Goal: Transaction & Acquisition: Purchase product/service

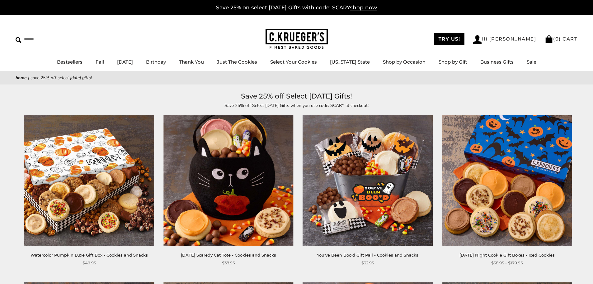
click at [109, 178] on img at bounding box center [89, 180] width 130 height 130
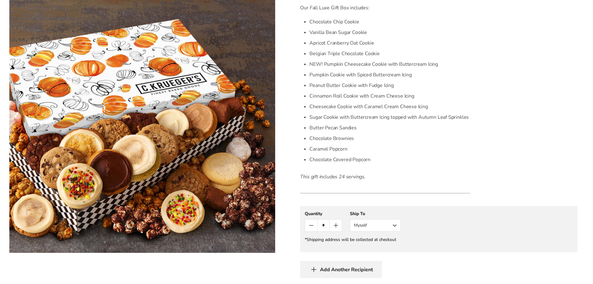
scroll to position [218, 0]
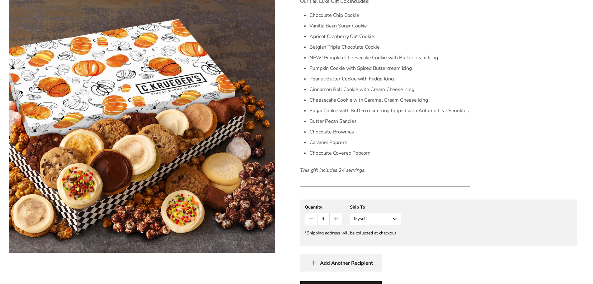
click at [319, 264] on button "Add Another Recipient" at bounding box center [341, 262] width 82 height 17
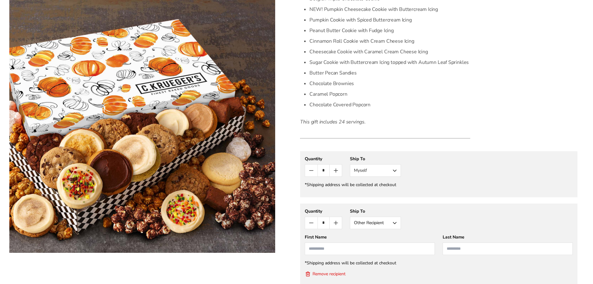
click at [377, 171] on button "Myself" at bounding box center [375, 170] width 51 height 12
click at [372, 195] on button "Other Recipient" at bounding box center [375, 193] width 50 height 11
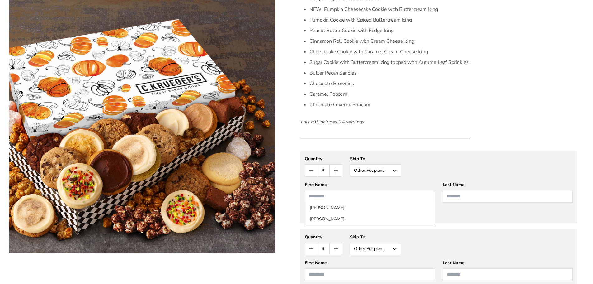
click at [372, 195] on input "First Name" at bounding box center [370, 196] width 130 height 12
click at [402, 179] on gfm-form "**********" at bounding box center [438, 187] width 277 height 72
drag, startPoint x: 337, startPoint y: 204, endPoint x: 335, endPoint y: 201, distance: 3.3
click at [337, 203] on gfm-form "**********" at bounding box center [438, 187] width 277 height 72
click at [335, 201] on input "First Name" at bounding box center [370, 196] width 130 height 12
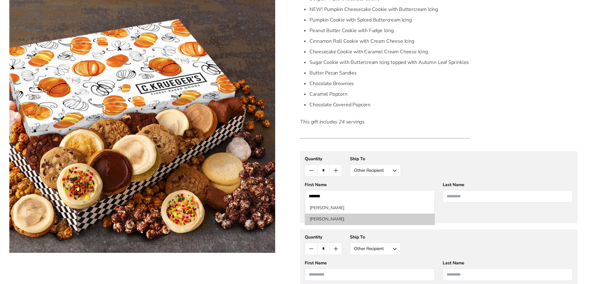
type input "******"
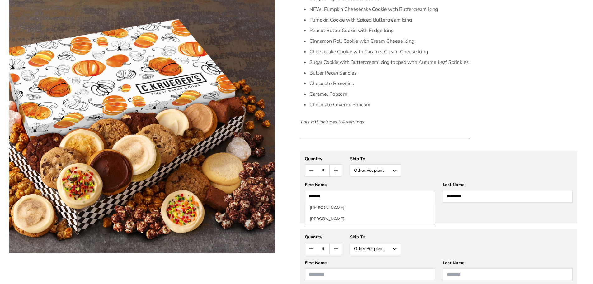
type input "*********"
click at [454, 213] on div "*Shipping address will be collected at checkout" at bounding box center [439, 210] width 268 height 6
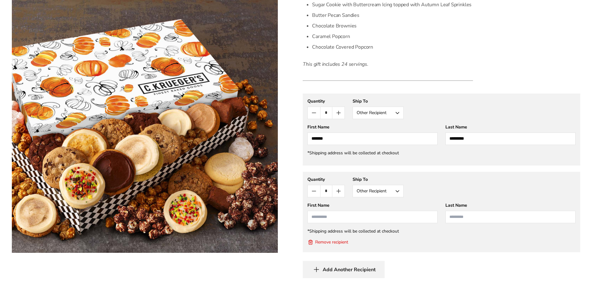
scroll to position [328, 0]
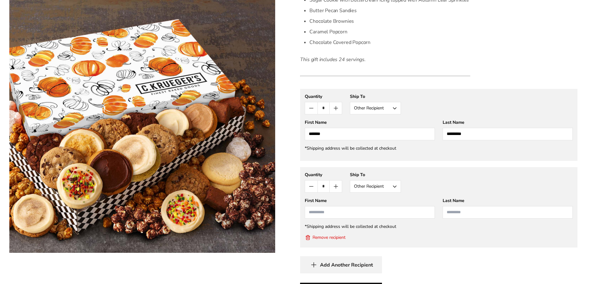
click at [308, 238] on icon "New recipient" at bounding box center [308, 237] width 0 height 1
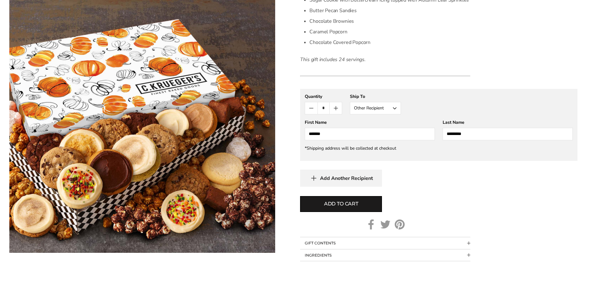
click at [424, 187] on form "[PERSON_NAME] Watercolor Pumpkin Luxe Gift Box - Cookies and Snacks SKU: 2170 $…" at bounding box center [438, 15] width 277 height 491
click at [345, 202] on span "Add to cart" at bounding box center [341, 203] width 34 height 7
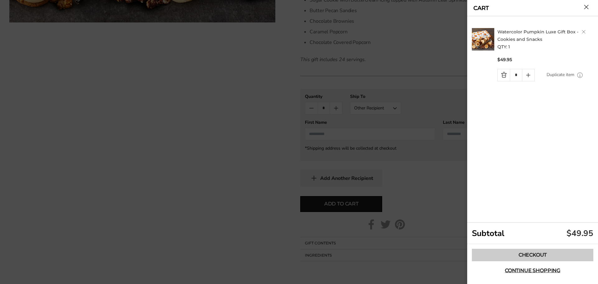
click at [530, 251] on link "Checkout" at bounding box center [532, 254] width 121 height 12
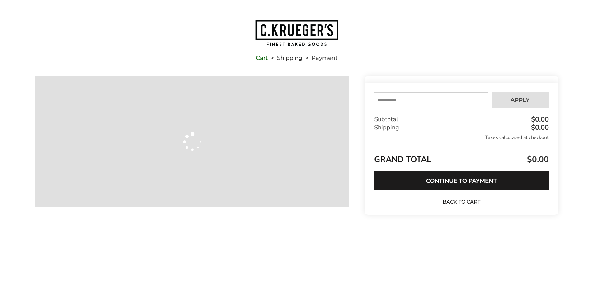
type input "**********"
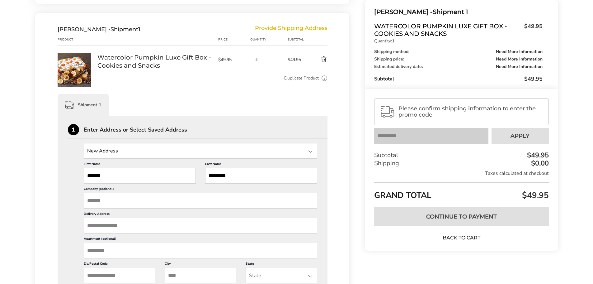
scroll to position [93, 0]
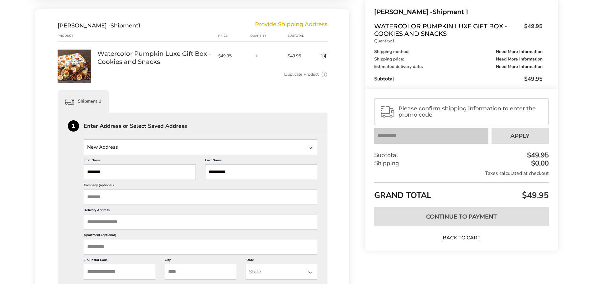
click at [132, 199] on input "Company (optional)" at bounding box center [201, 197] width 234 height 16
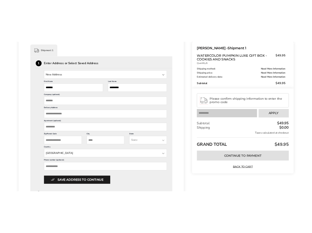
scroll to position [187, 0]
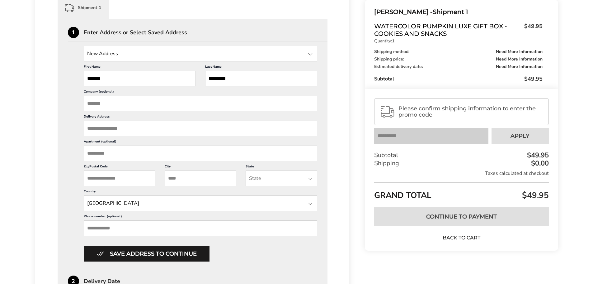
click at [126, 134] on input "Delivery Address" at bounding box center [201, 128] width 234 height 16
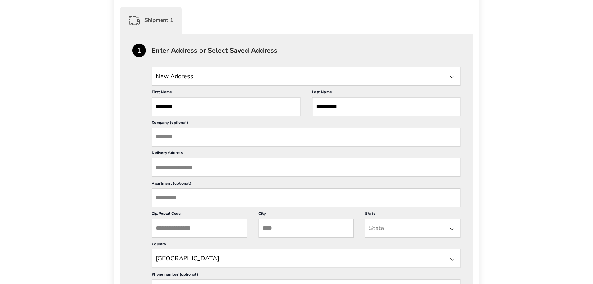
scroll to position [171, 0]
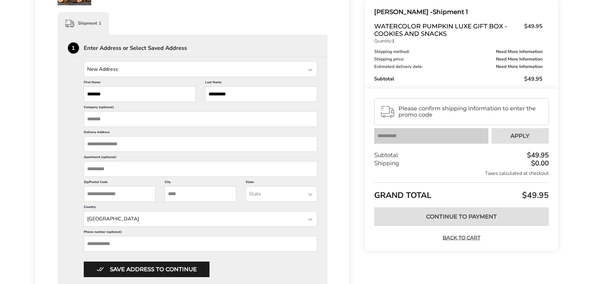
click at [125, 141] on input "Delivery Address" at bounding box center [201, 144] width 234 height 16
click at [141, 158] on span "Bradenton FL 34210" at bounding box center [133, 157] width 34 height 4
type input "**********"
type input "*********"
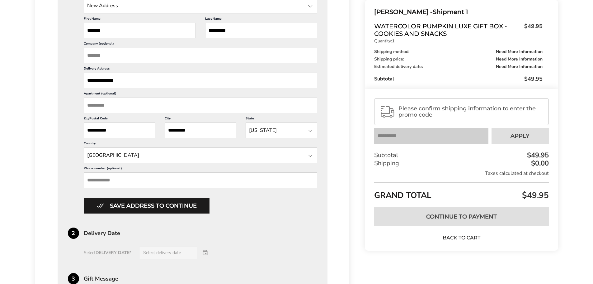
scroll to position [265, 0]
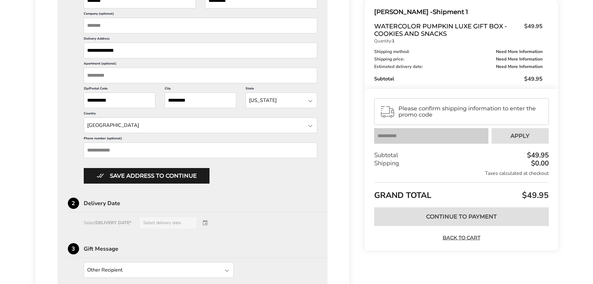
click at [139, 147] on input "Phone number (optional)" at bounding box center [201, 150] width 234 height 16
type input "**********"
click at [228, 198] on div "2 Delivery Date" at bounding box center [198, 204] width 260 height 15
click at [165, 184] on div "**********" at bounding box center [193, 170] width 250 height 443
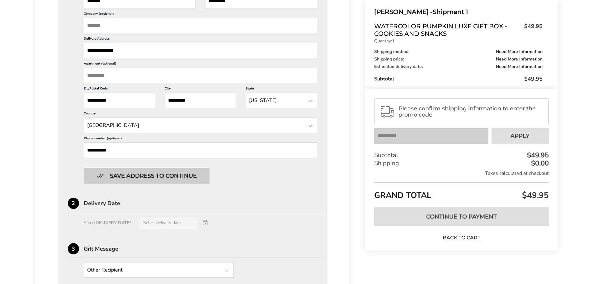
click at [174, 175] on button "Save address to continue" at bounding box center [147, 176] width 126 height 16
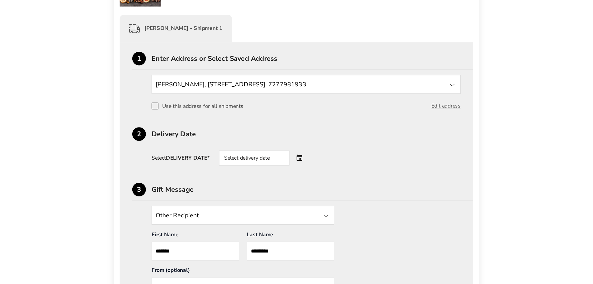
scroll to position [165, 0]
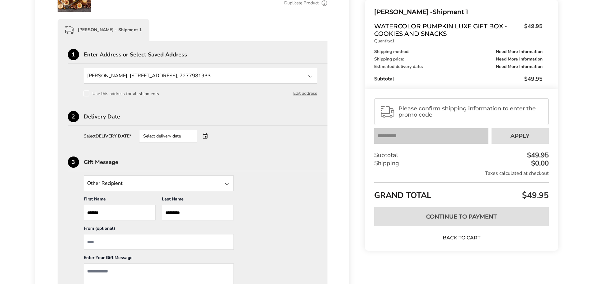
click at [411, 145] on div "Please confirm shipping information to enter the promo code Your coupon is veri…" at bounding box center [461, 170] width 193 height 162
click at [178, 141] on div "Select delivery date" at bounding box center [168, 136] width 58 height 12
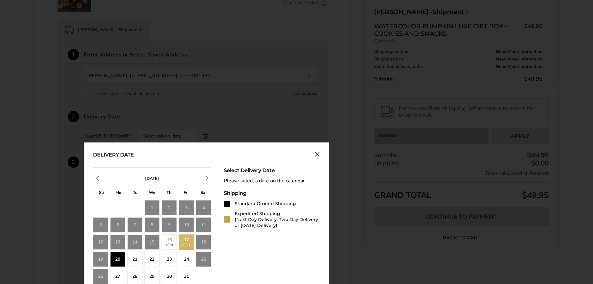
click at [122, 260] on div "20" at bounding box center [117, 258] width 15 height 15
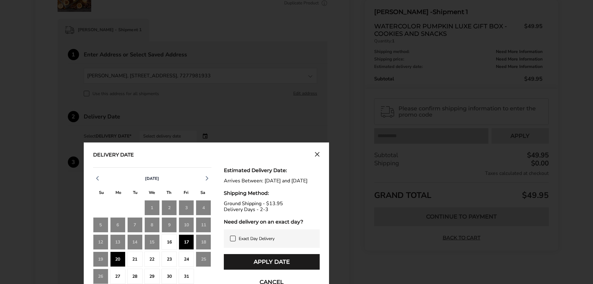
click at [185, 241] on div "17" at bounding box center [186, 241] width 15 height 15
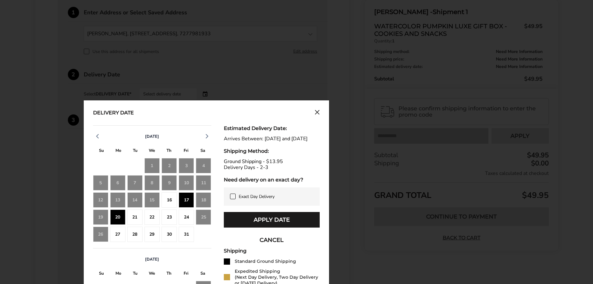
scroll to position [227, 0]
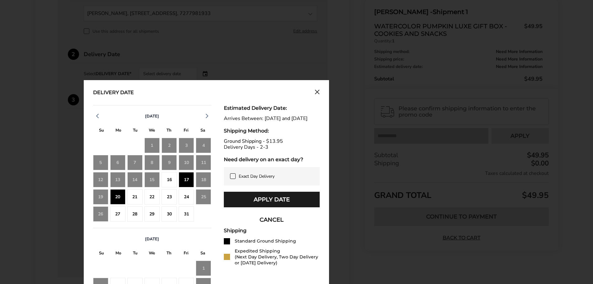
click at [168, 177] on div "16" at bounding box center [169, 179] width 15 height 15
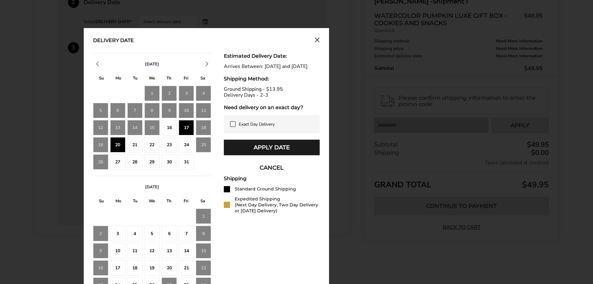
scroll to position [289, 0]
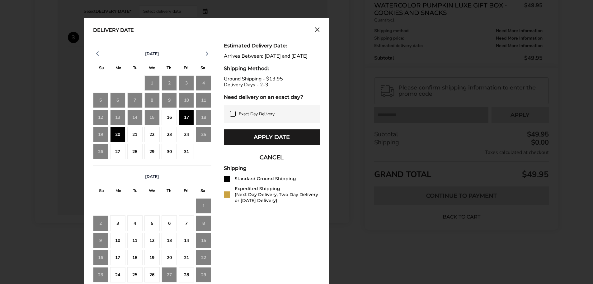
click at [186, 114] on div "17" at bounding box center [186, 117] width 15 height 15
click at [185, 153] on div "31" at bounding box center [186, 151] width 15 height 15
click at [191, 119] on div "17" at bounding box center [186, 117] width 15 height 15
click at [174, 118] on div "16" at bounding box center [169, 117] width 15 height 15
click at [167, 135] on div "23" at bounding box center [169, 134] width 15 height 15
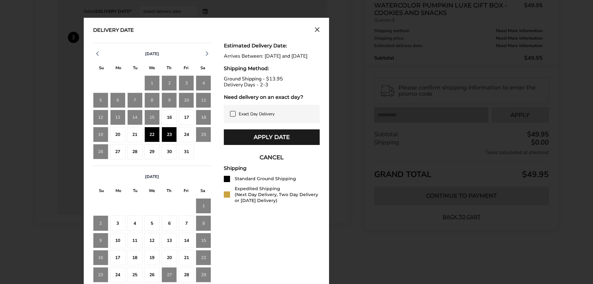
click at [171, 120] on div "16" at bounding box center [169, 117] width 15 height 15
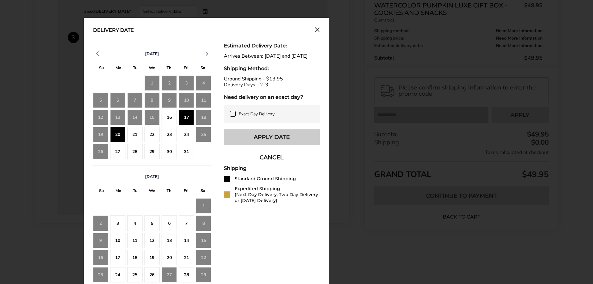
click at [284, 145] on button "Apply Date" at bounding box center [272, 137] width 96 height 16
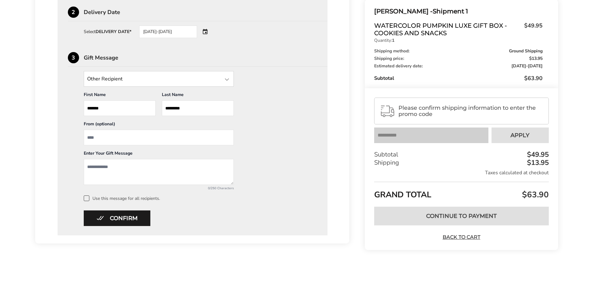
click at [122, 170] on textarea "Add a message" at bounding box center [159, 172] width 150 height 26
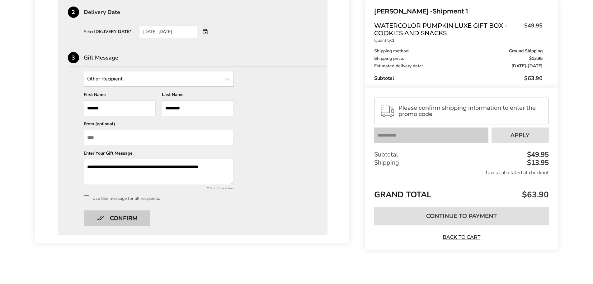
type textarea "**********"
click at [121, 222] on button "Confirm" at bounding box center [117, 218] width 67 height 16
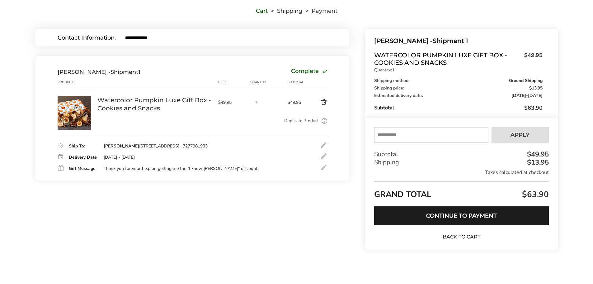
click at [394, 136] on input "text" at bounding box center [431, 135] width 114 height 16
type input "*****"
click at [526, 133] on span "Apply" at bounding box center [519, 135] width 19 height 6
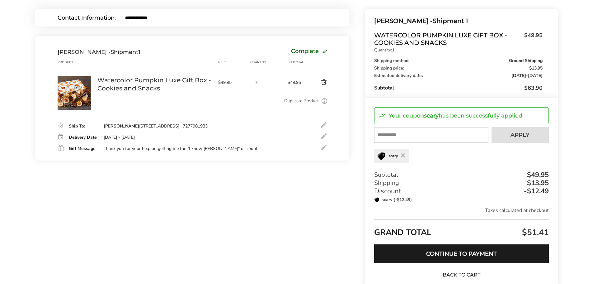
scroll to position [105, 0]
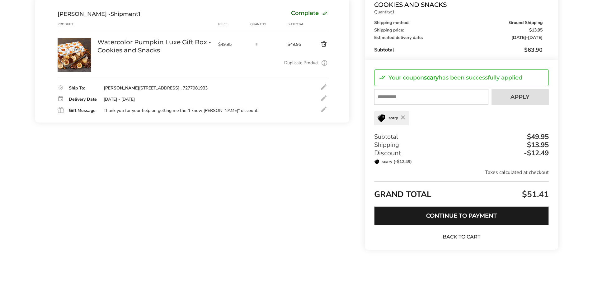
click at [469, 219] on button "Continue to Payment" at bounding box center [461, 215] width 174 height 19
